Goal: Find contact information: Find contact information

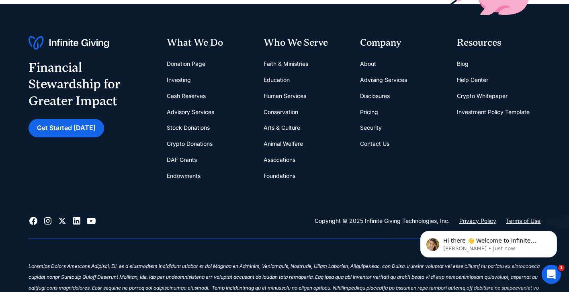
scroll to position [3175, 0]
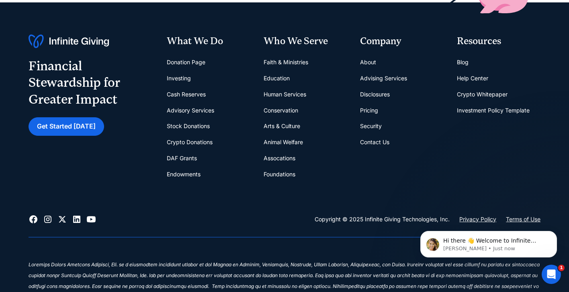
click at [370, 61] on link "About" at bounding box center [368, 62] width 16 height 16
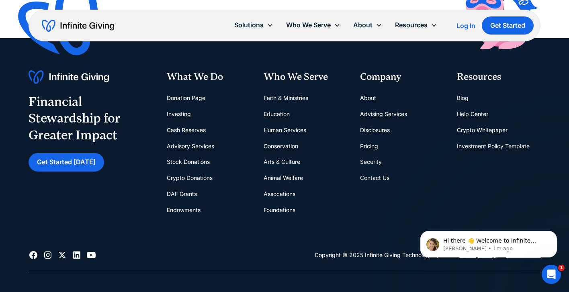
scroll to position [2430, 0]
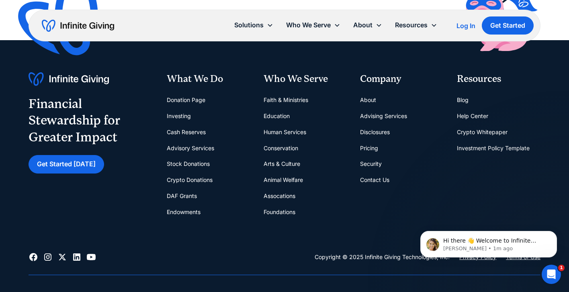
click at [370, 179] on link "Contact Us" at bounding box center [374, 180] width 29 height 16
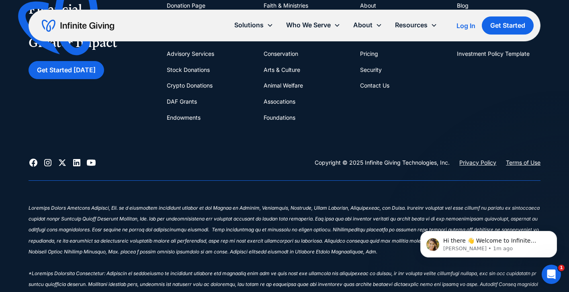
scroll to position [426, 0]
